Goal: Information Seeking & Learning: Find specific fact

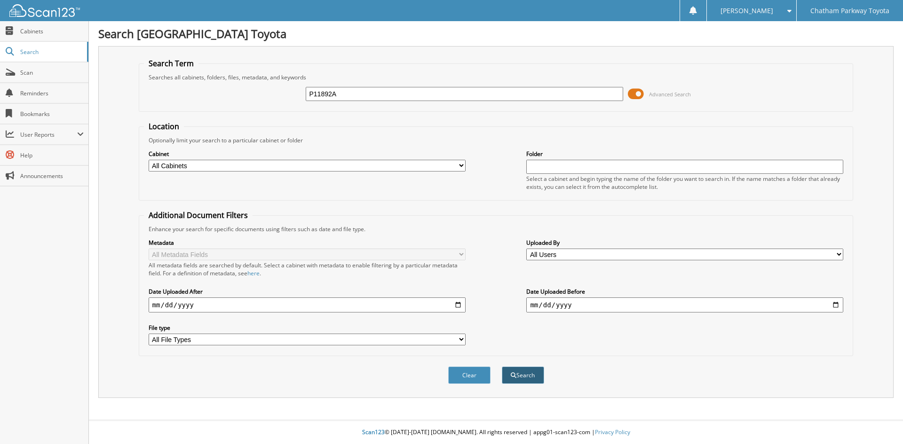
type input "P11892A"
click at [530, 377] on button "Search" at bounding box center [523, 375] width 42 height 17
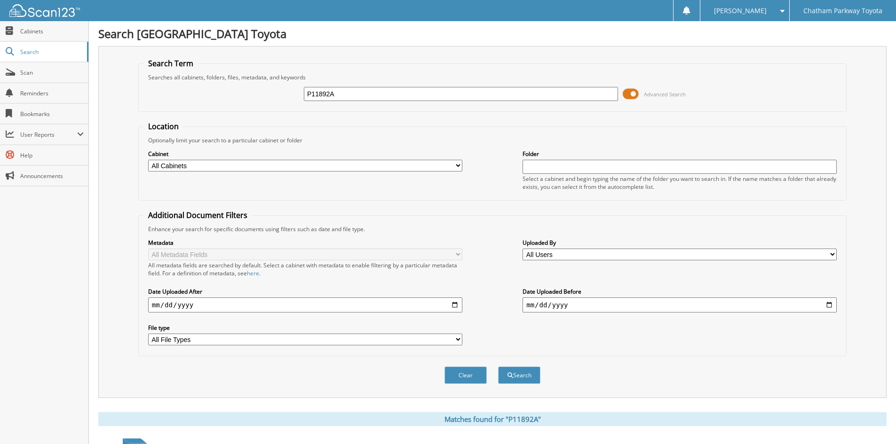
click at [342, 92] on input "P11892A" at bounding box center [461, 94] width 314 height 14
click at [523, 373] on button "Search" at bounding box center [519, 375] width 42 height 17
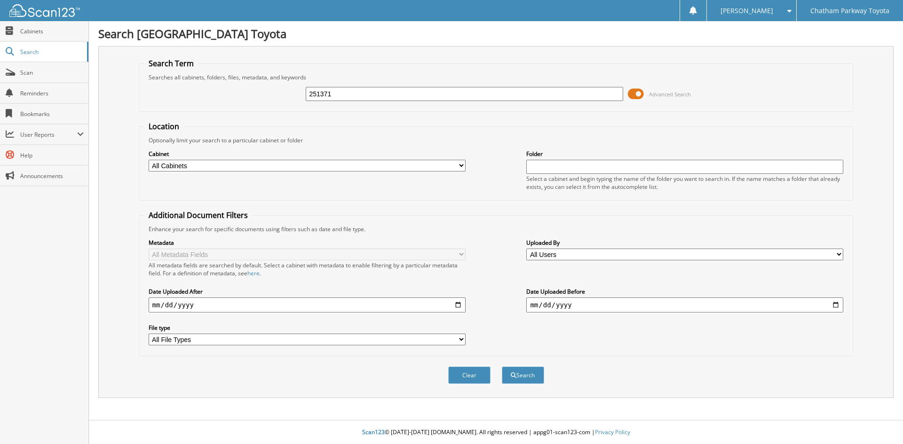
type input "251371"
click at [502, 367] on button "Search" at bounding box center [523, 375] width 42 height 17
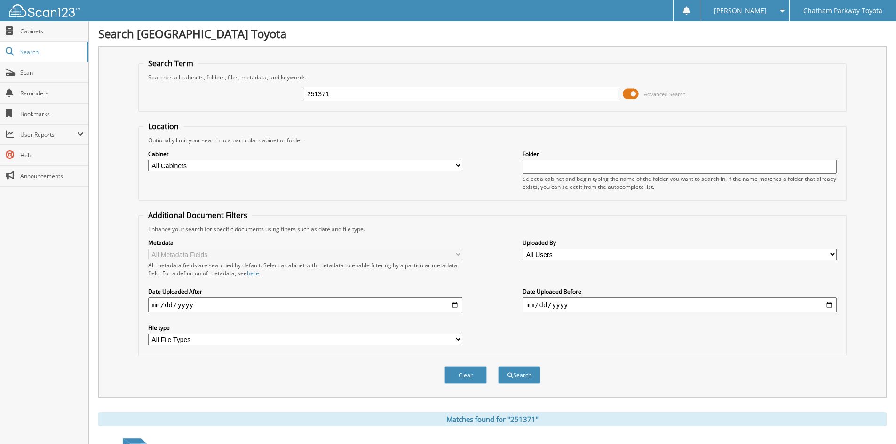
scroll to position [81, 0]
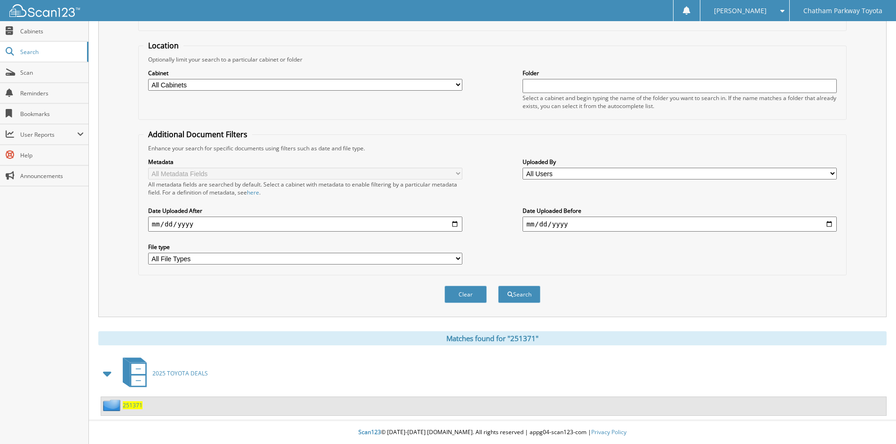
click at [132, 404] on span "251371" at bounding box center [133, 405] width 20 height 8
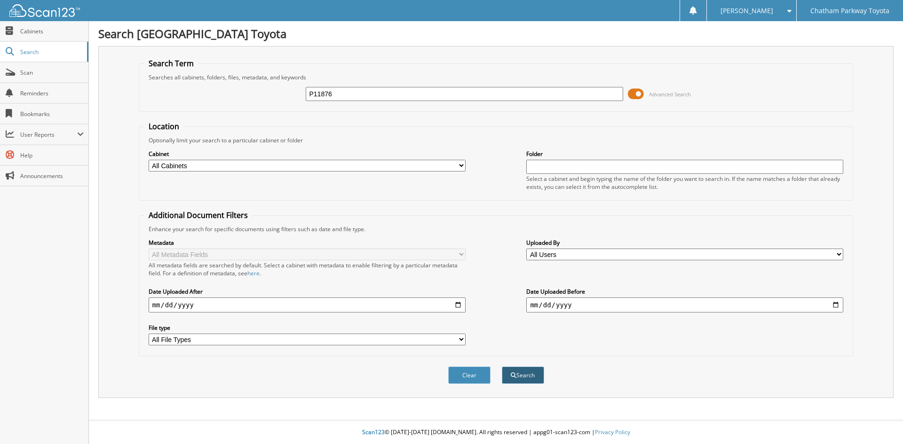
type input "P11876"
click at [525, 377] on button "Search" at bounding box center [523, 375] width 42 height 17
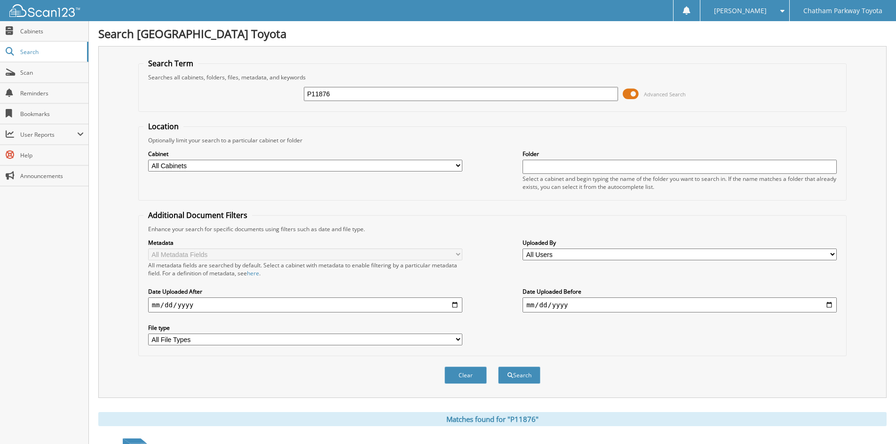
scroll to position [81, 0]
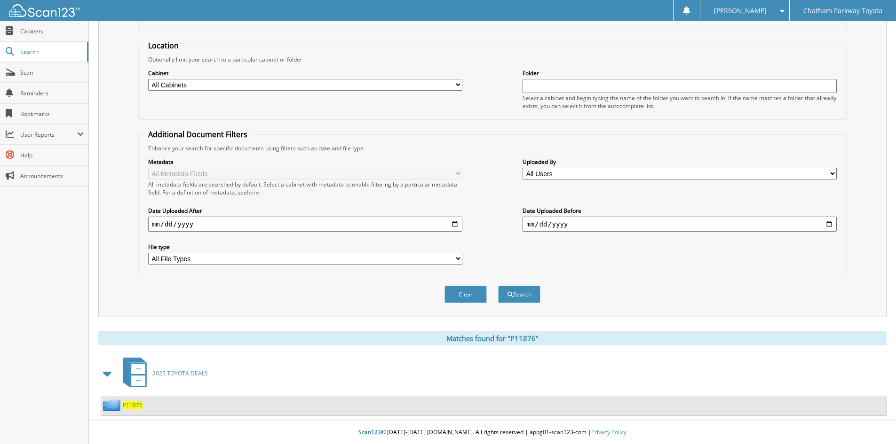
click at [132, 405] on span "P11876" at bounding box center [133, 405] width 20 height 8
